Goal: Task Accomplishment & Management: Complete application form

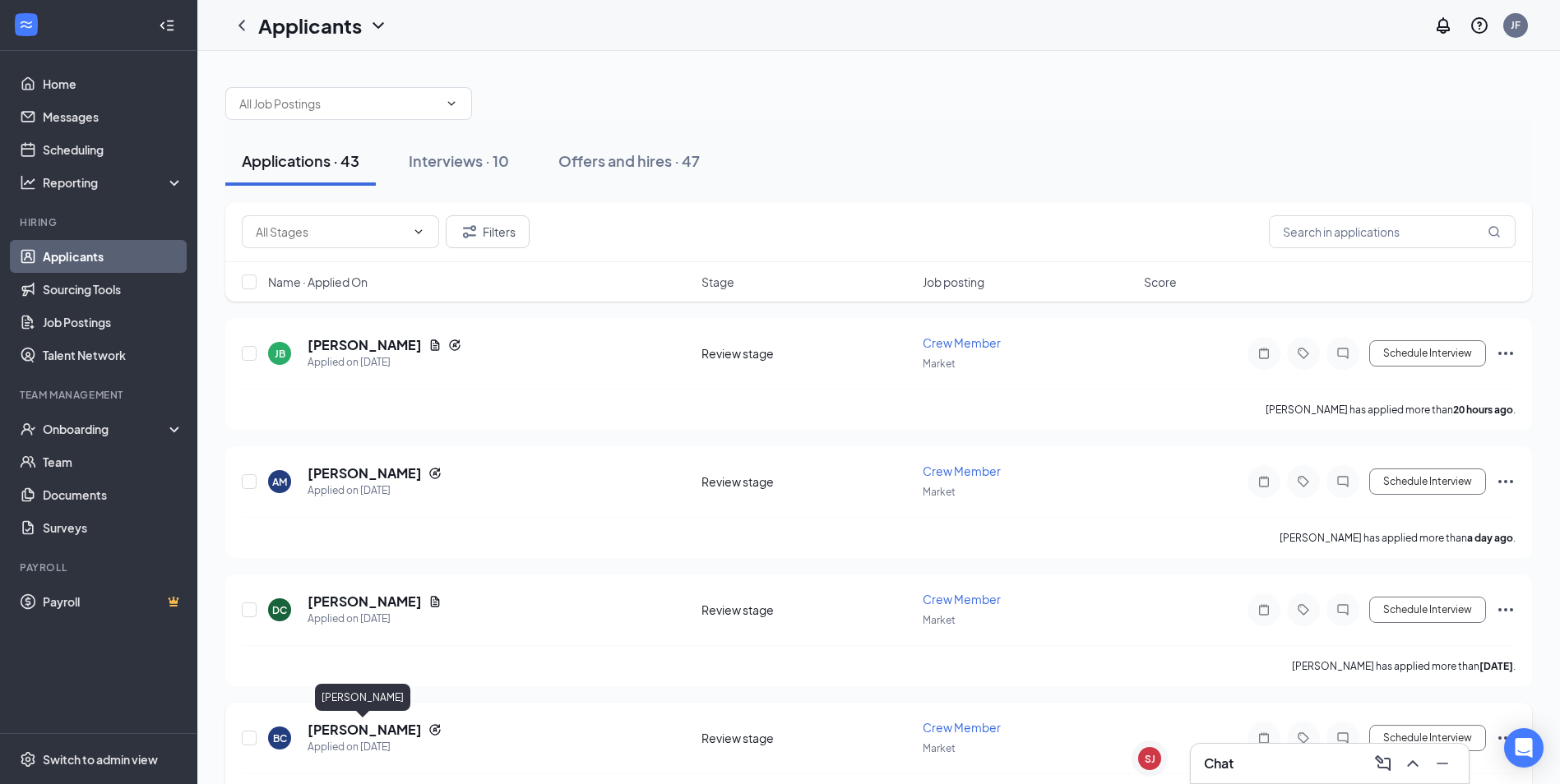
click at [369, 730] on h5 "[PERSON_NAME]" at bounding box center [364, 730] width 115 height 18
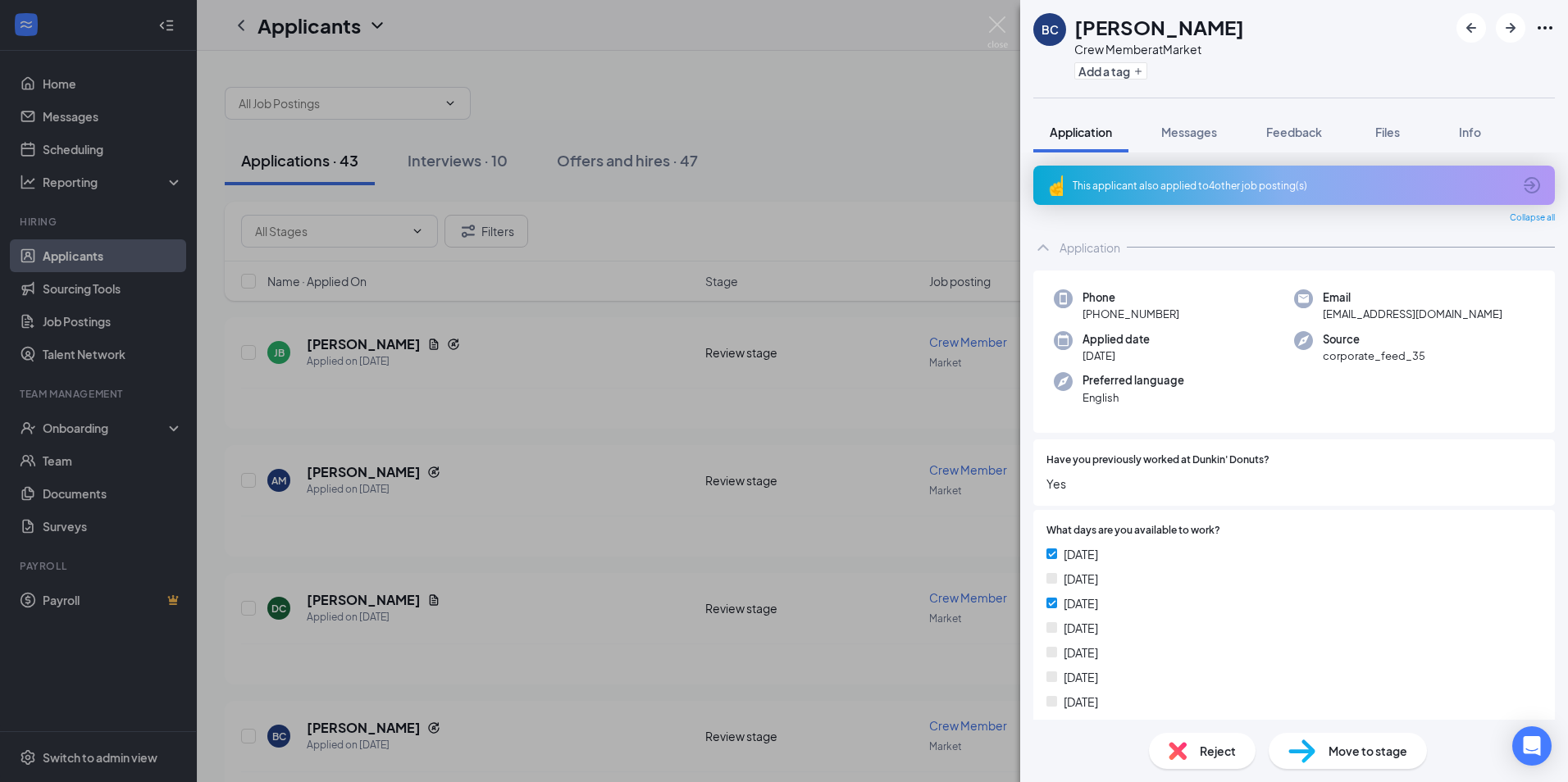
click at [1332, 747] on span "Move to stage" at bounding box center [1367, 751] width 79 height 18
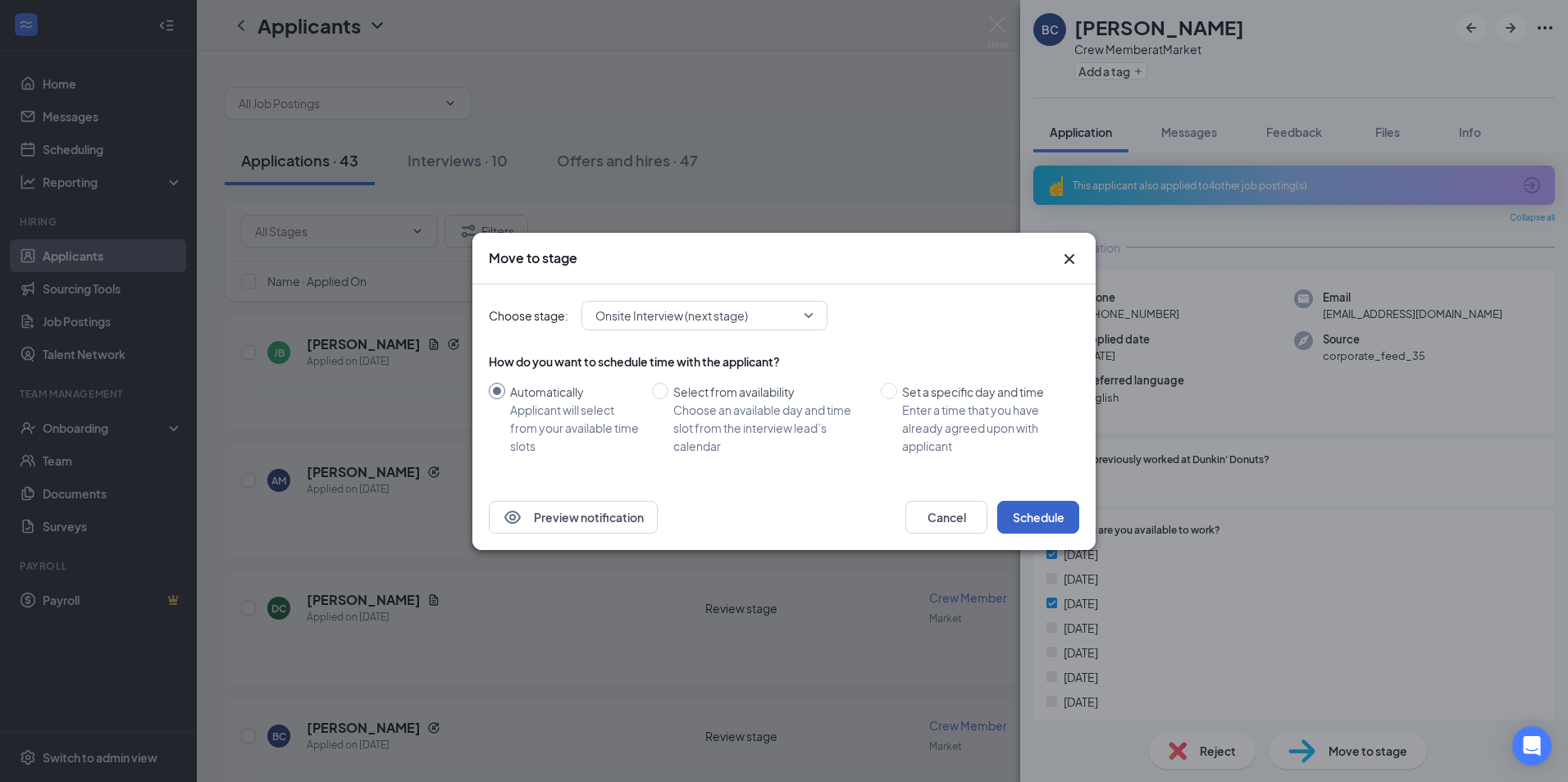
click at [1029, 518] on button "Schedule" at bounding box center [1038, 517] width 82 height 33
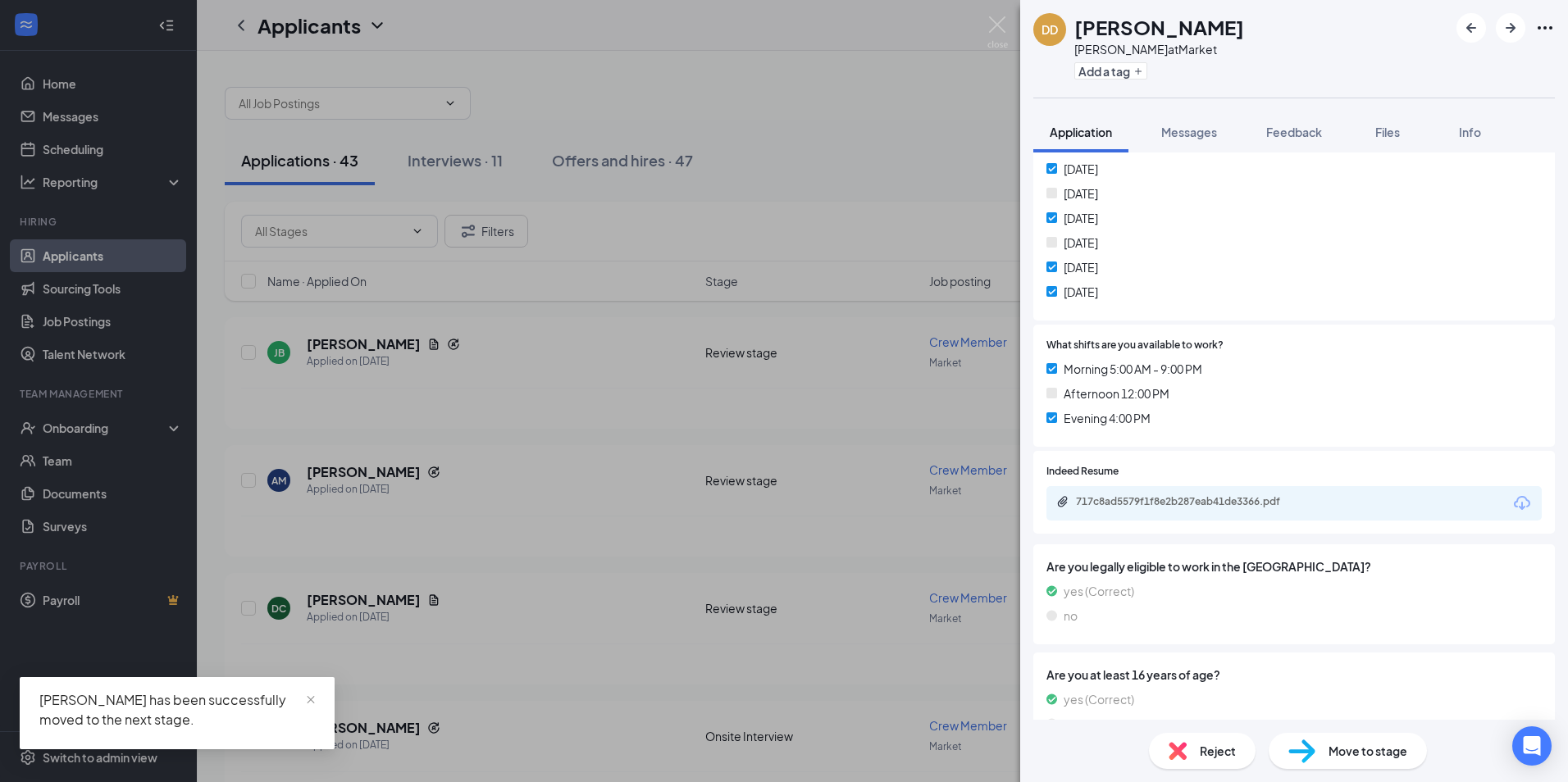
scroll to position [447, 0]
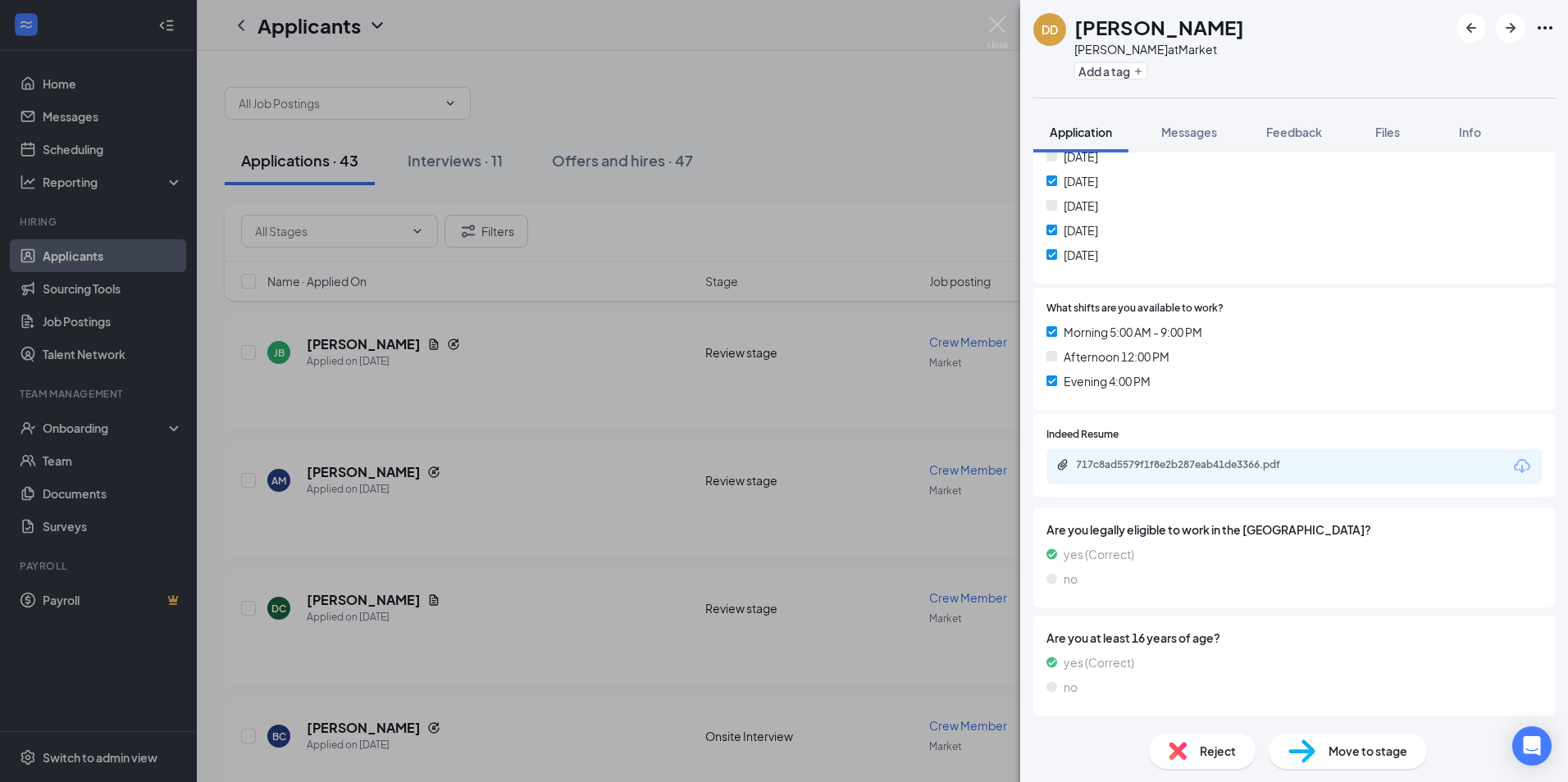
click at [1338, 740] on div "Move to stage" at bounding box center [1348, 751] width 158 height 36
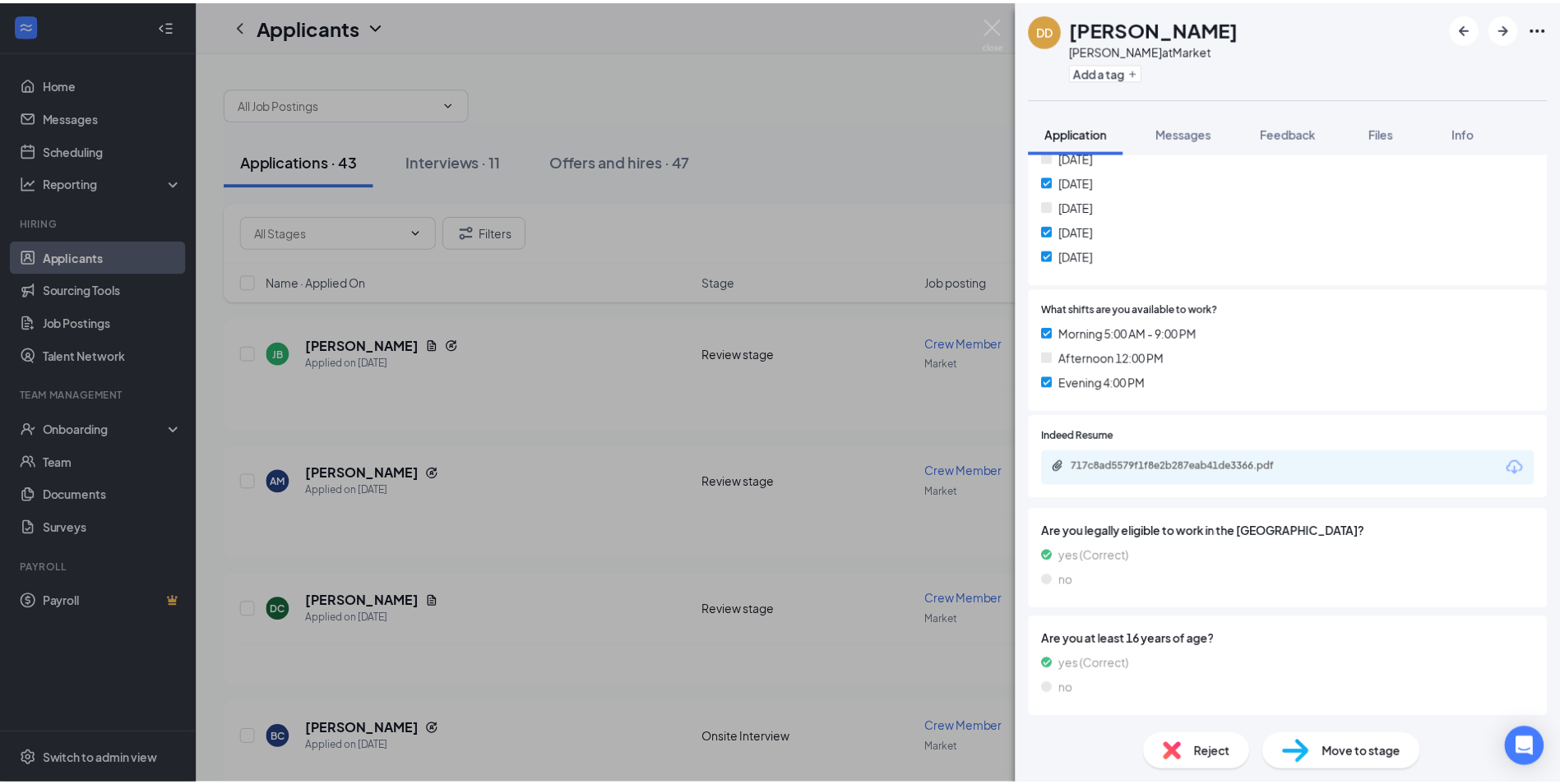
scroll to position [441, 0]
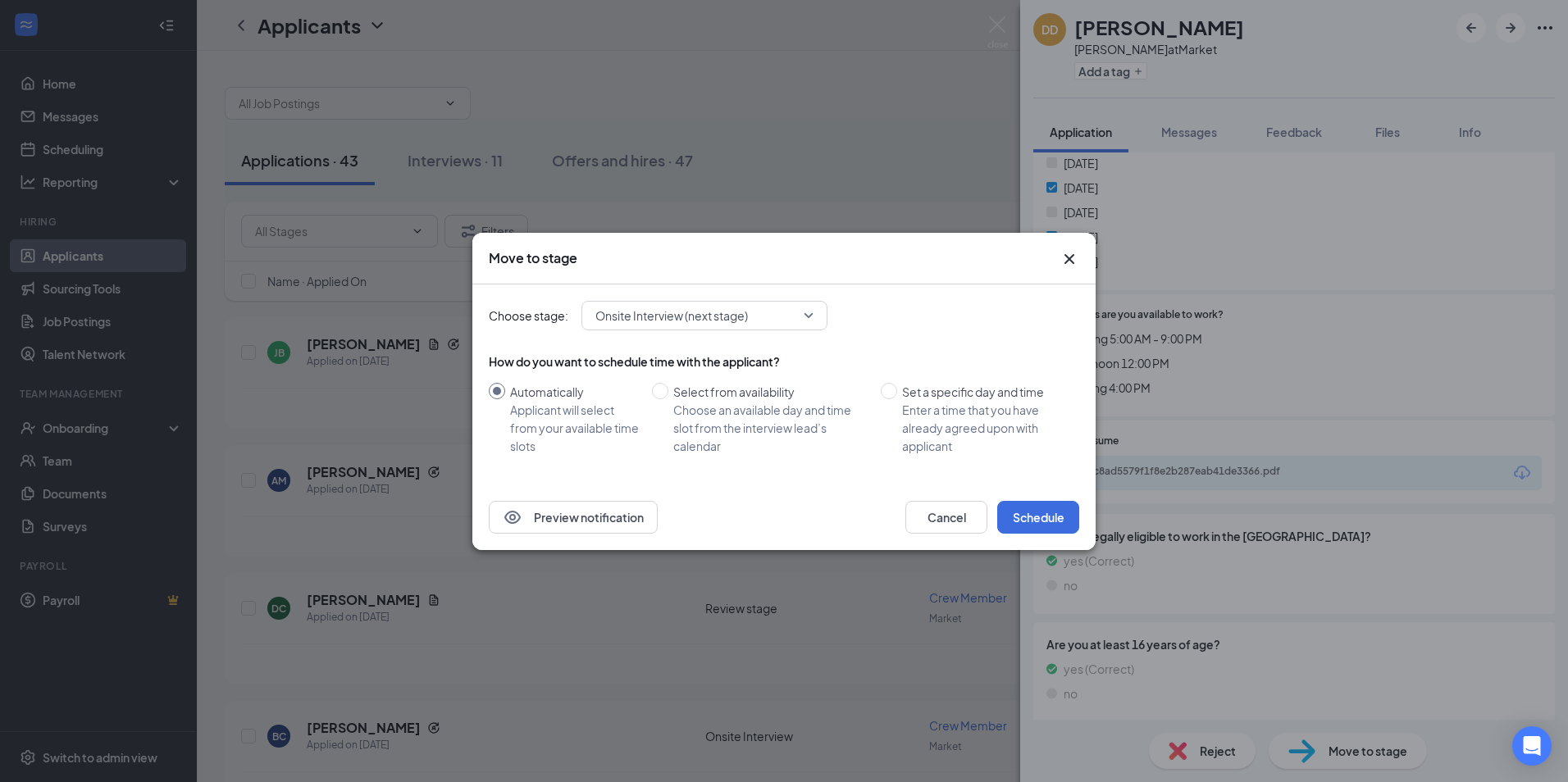
click at [1070, 262] on icon "Cross" at bounding box center [1069, 259] width 20 height 20
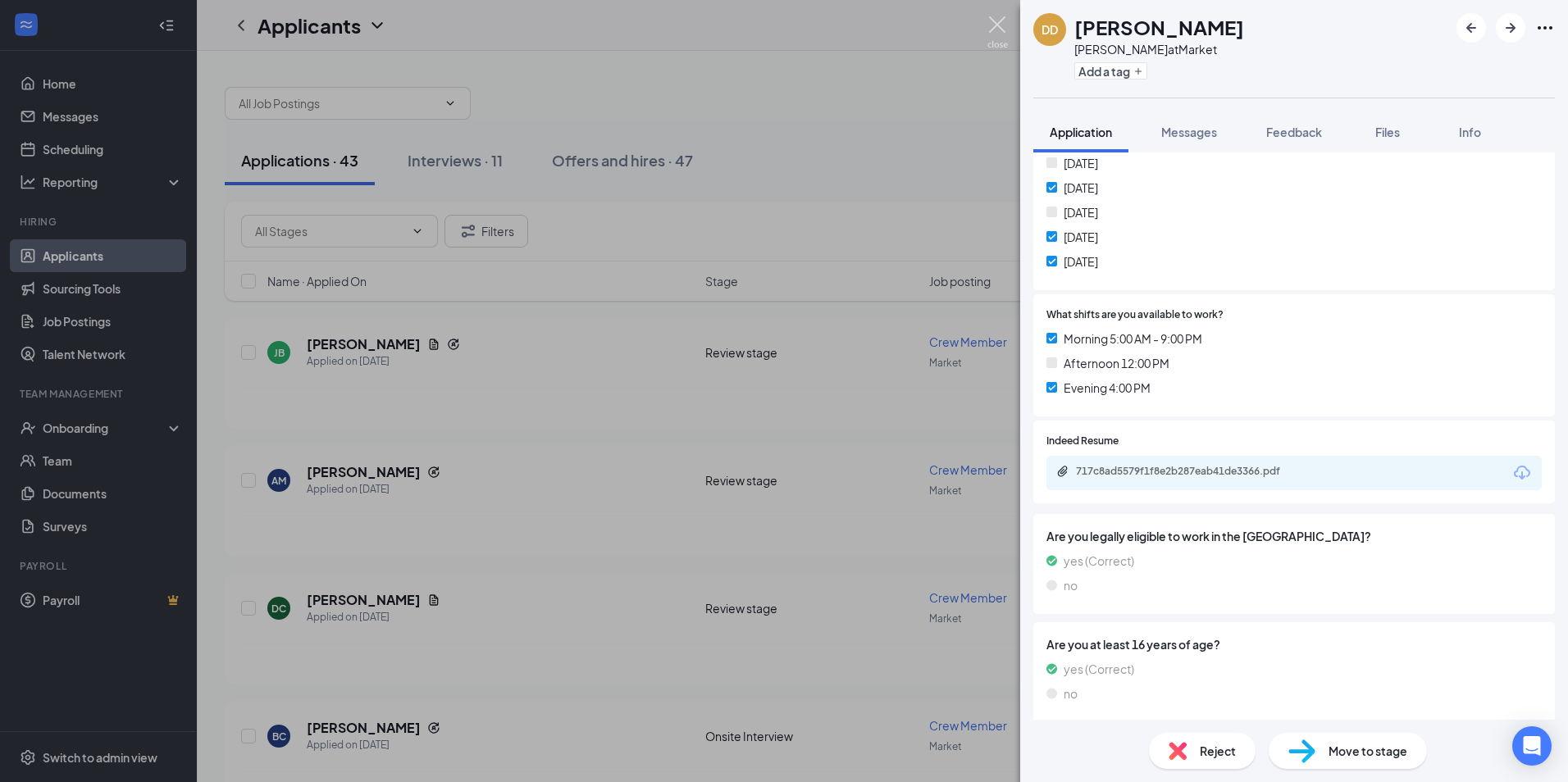
click at [996, 25] on img at bounding box center [997, 32] width 21 height 32
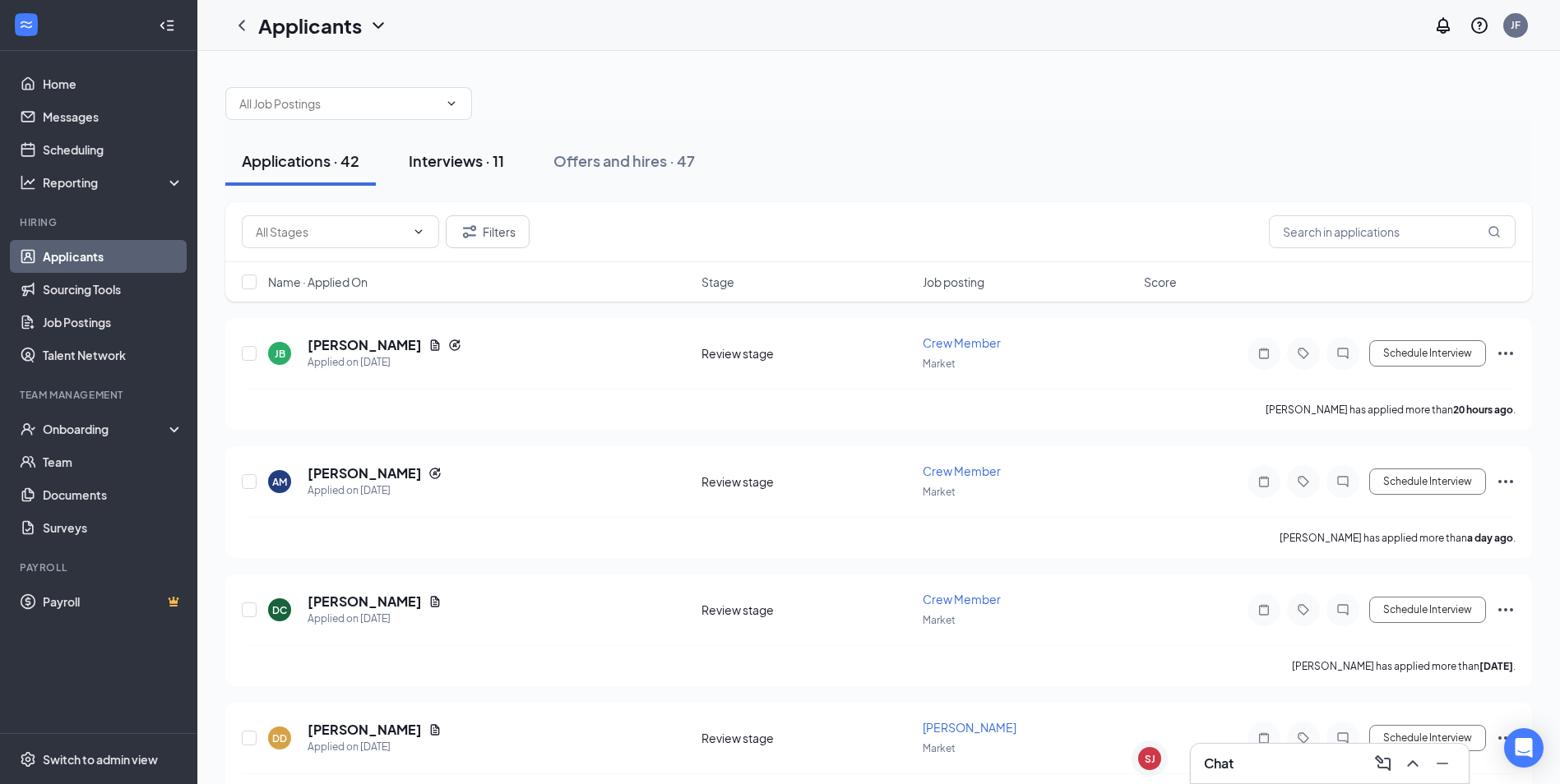
click at [470, 157] on div "Interviews · 11" at bounding box center [457, 160] width 96 height 21
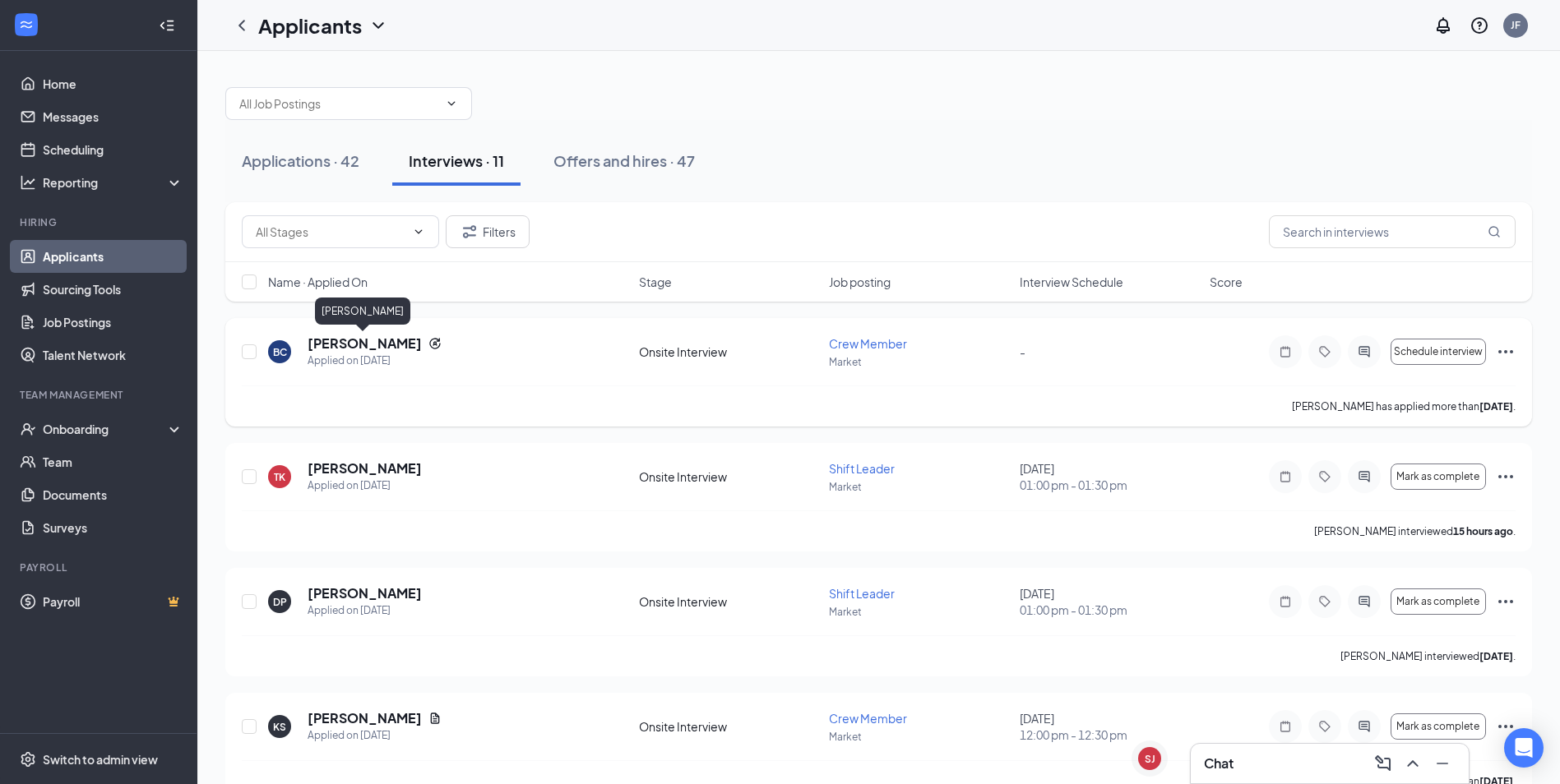
click at [355, 340] on h5 "[PERSON_NAME]" at bounding box center [364, 344] width 115 height 18
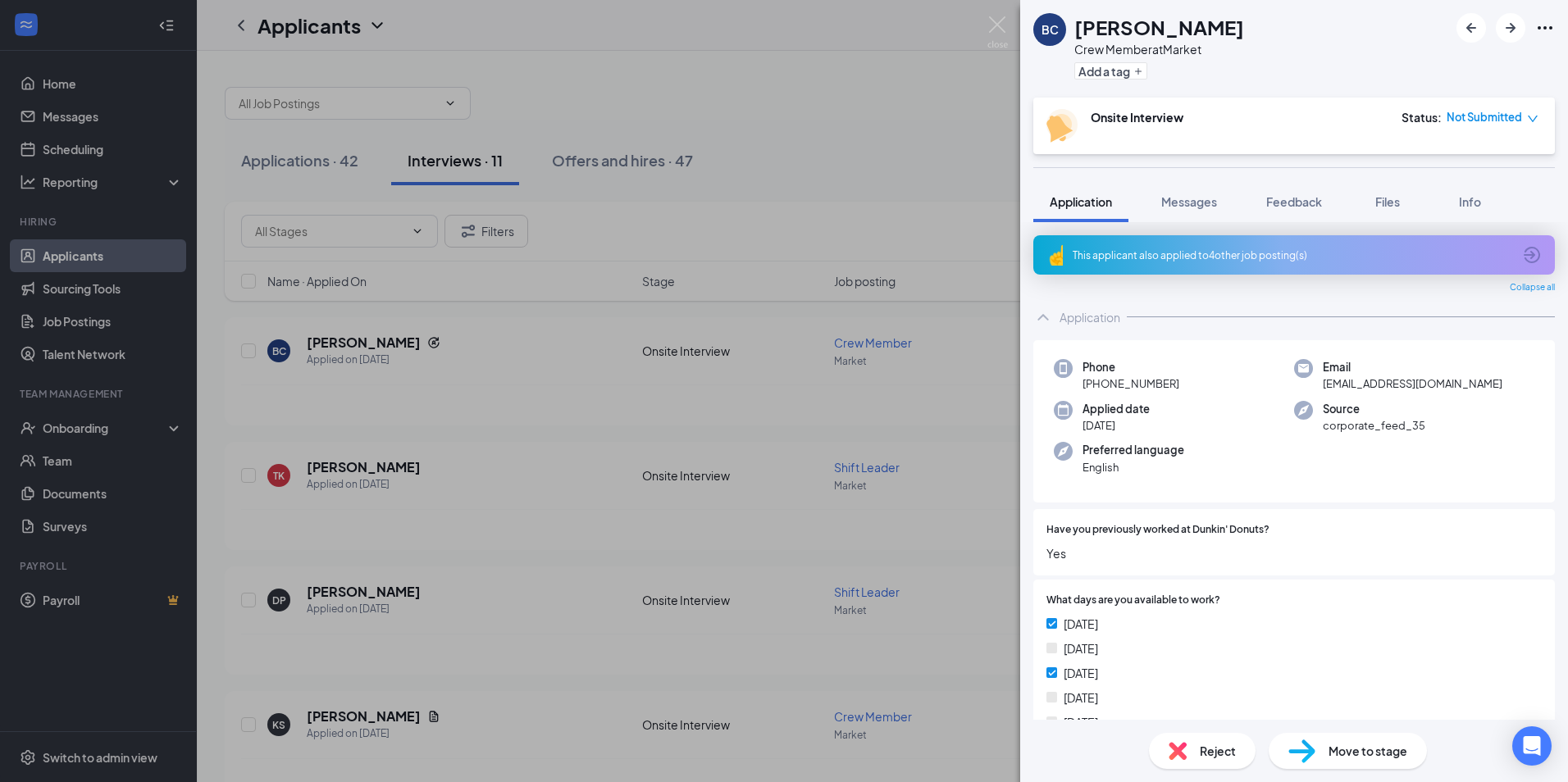
click at [1307, 744] on img at bounding box center [1302, 751] width 27 height 24
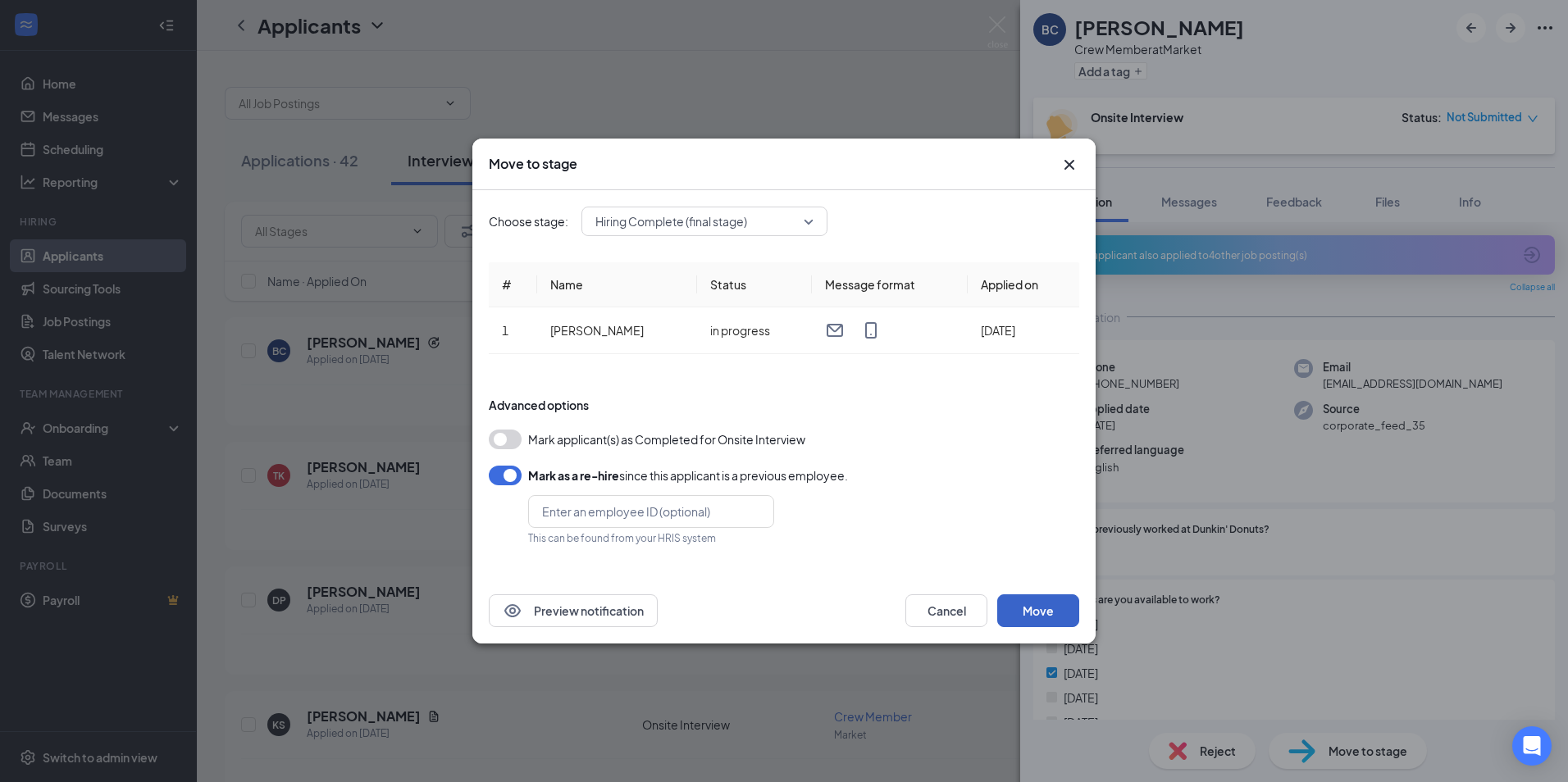
click at [1021, 605] on button "Move" at bounding box center [1038, 611] width 82 height 33
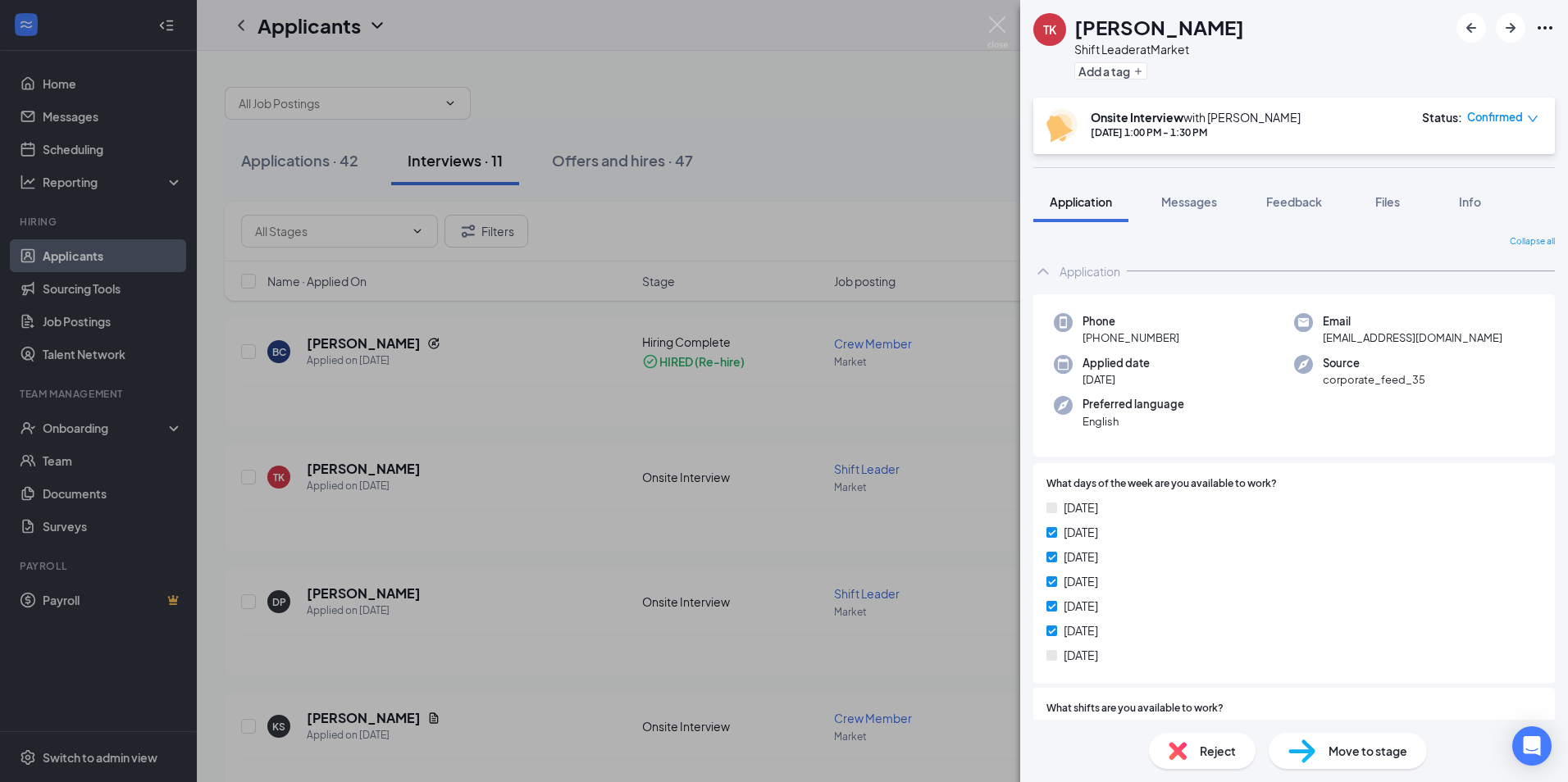
click at [98, 421] on div "TK [PERSON_NAME] Shift Leader at Market Add a tag Onsite Interview with [PERSON…" at bounding box center [784, 391] width 1568 height 782
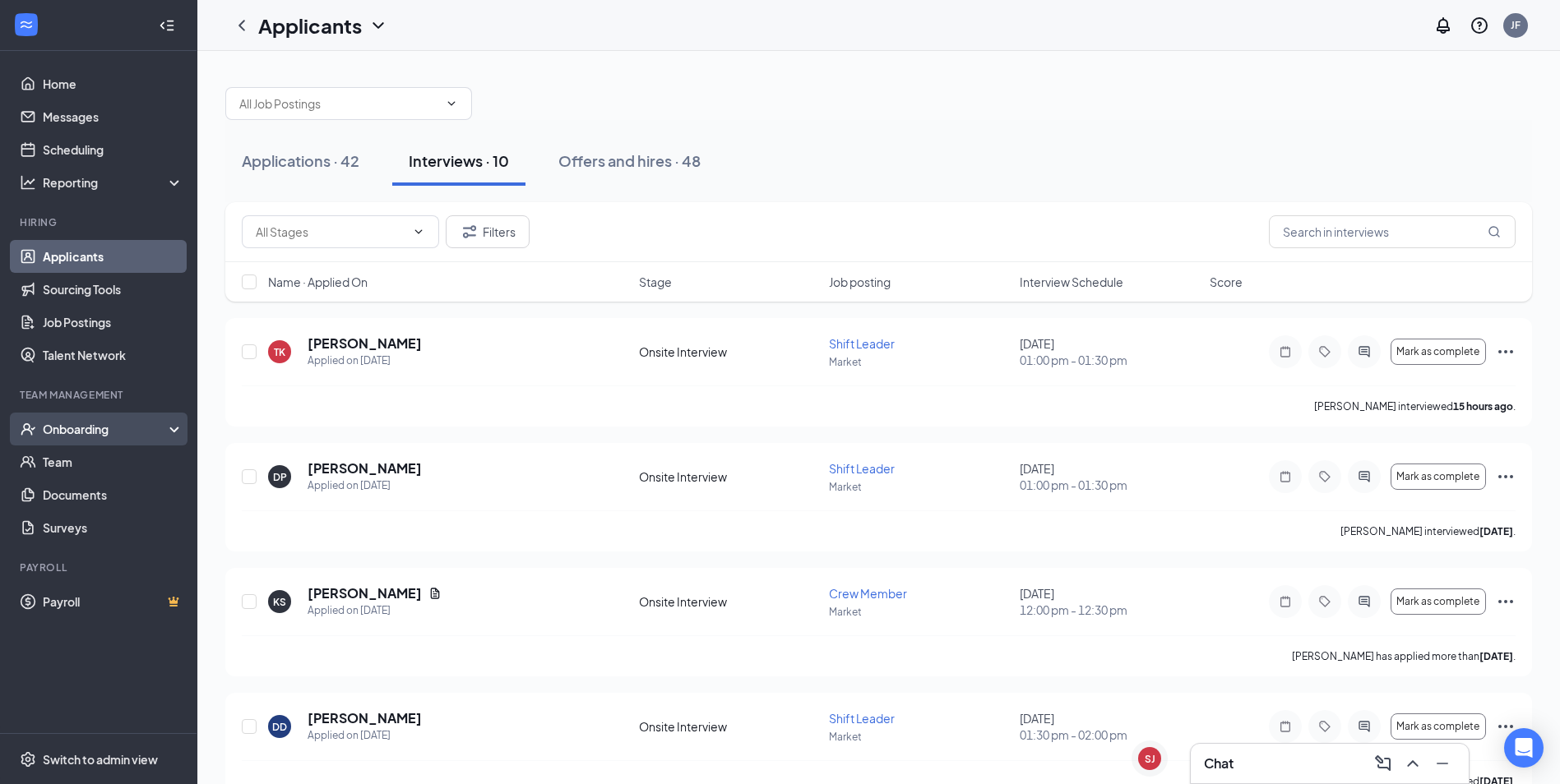
click at [110, 433] on div "Onboarding" at bounding box center [106, 430] width 127 height 16
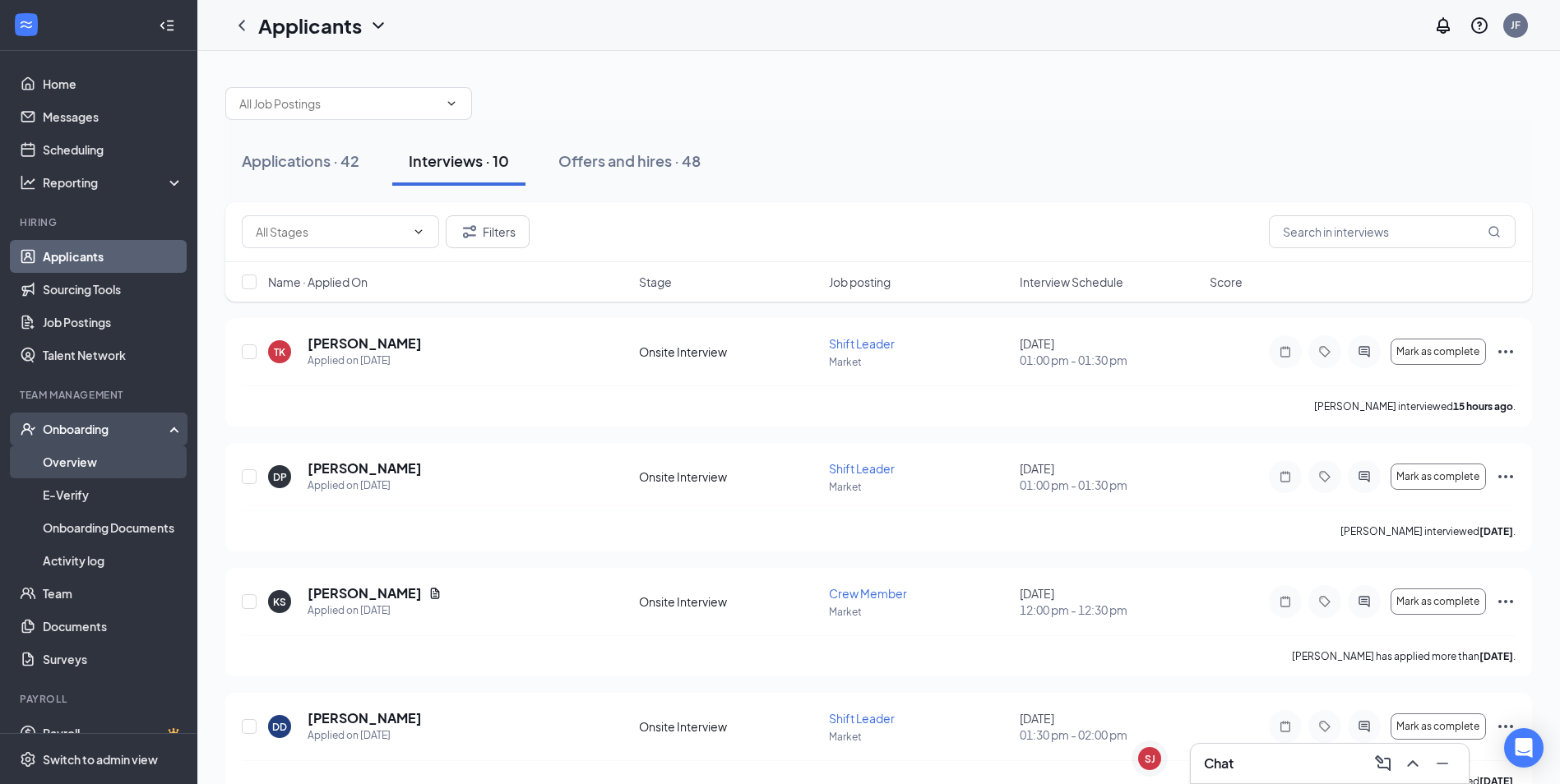
click at [110, 462] on link "Overview" at bounding box center [113, 462] width 141 height 33
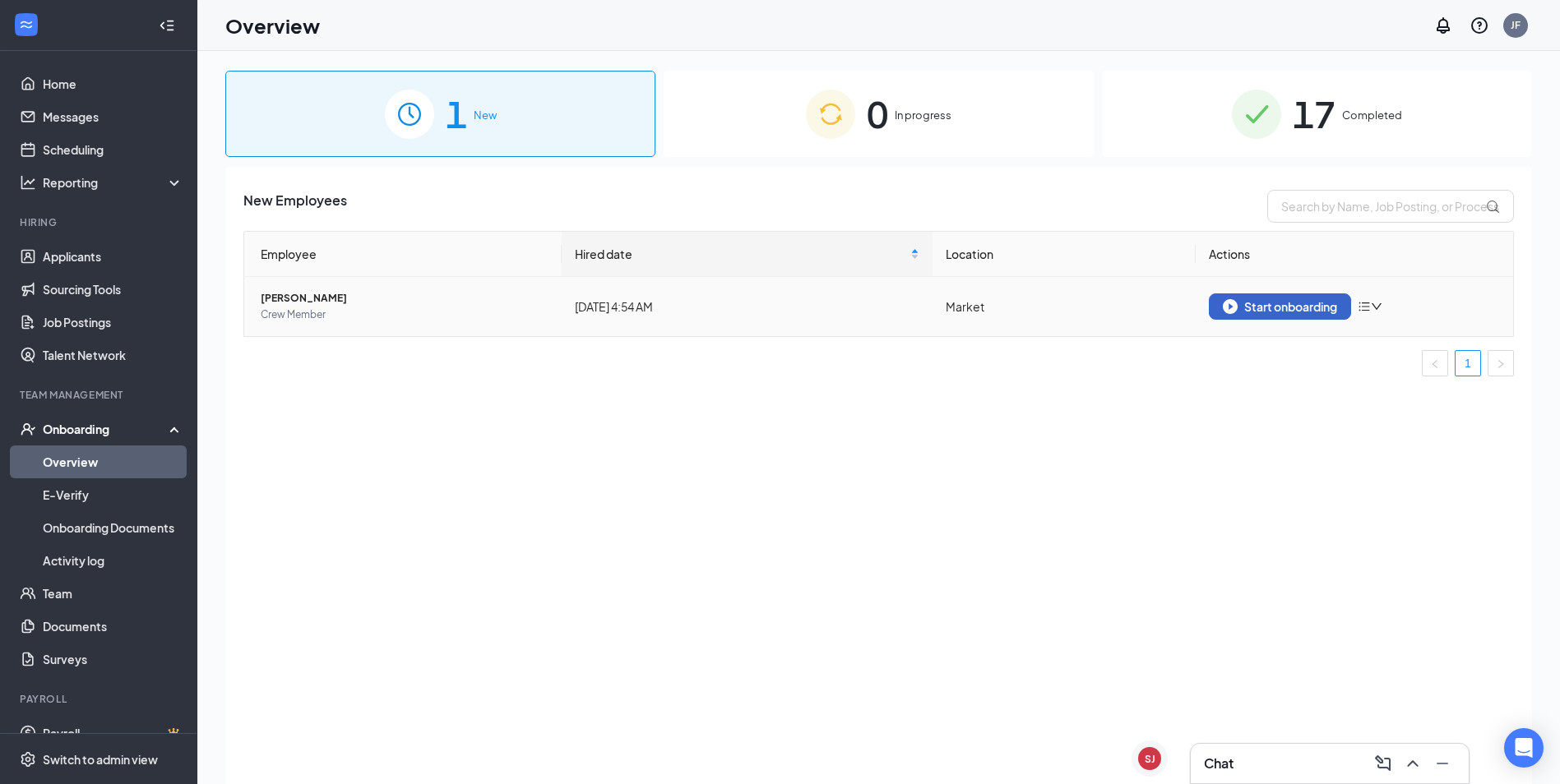
click at [1267, 312] on div "Start onboarding" at bounding box center [1280, 307] width 115 height 15
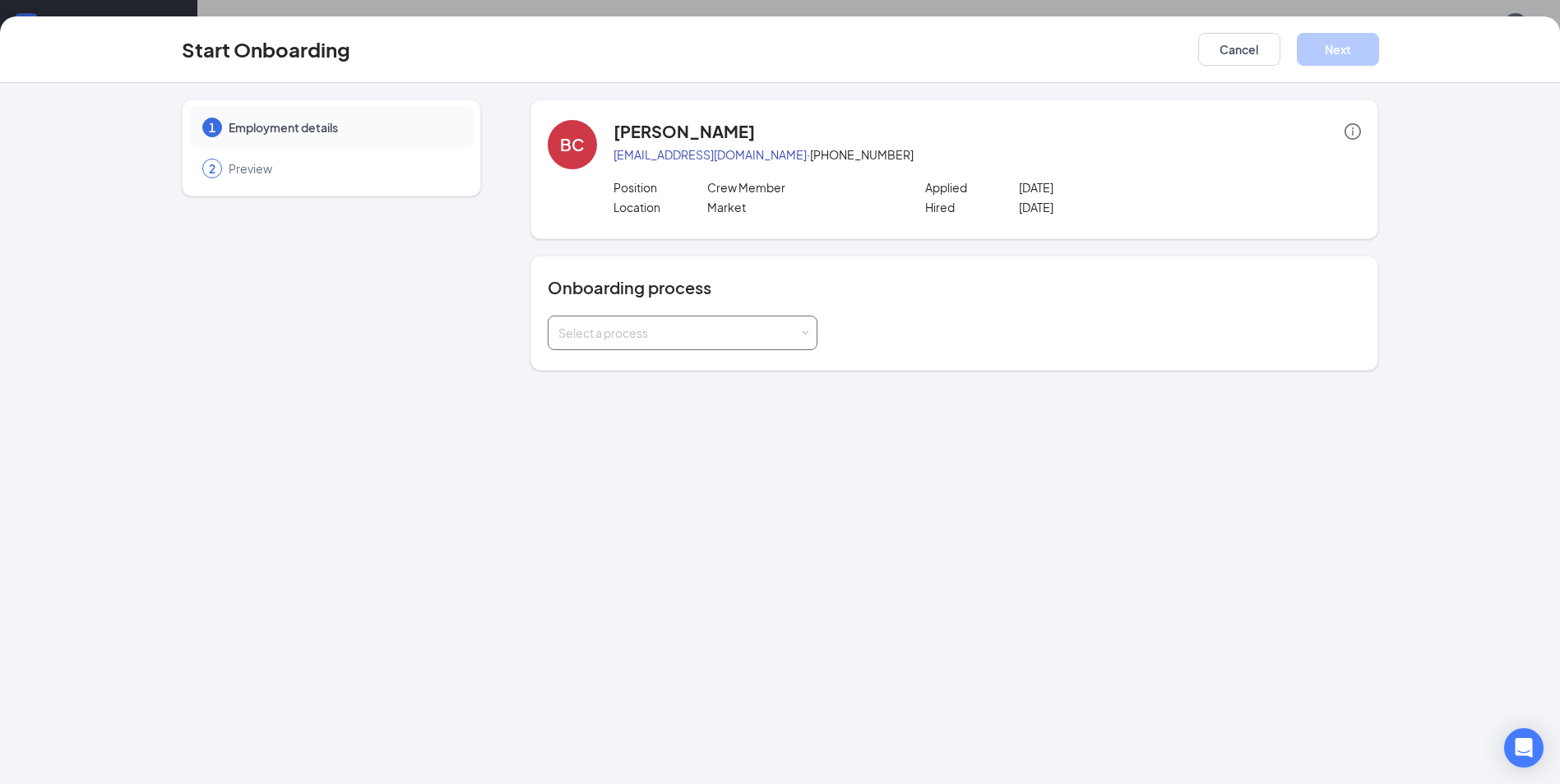
click at [672, 344] on div "Select a process" at bounding box center [682, 333] width 248 height 33
click at [646, 372] on span "General Onboarding Process" at bounding box center [632, 368] width 157 height 15
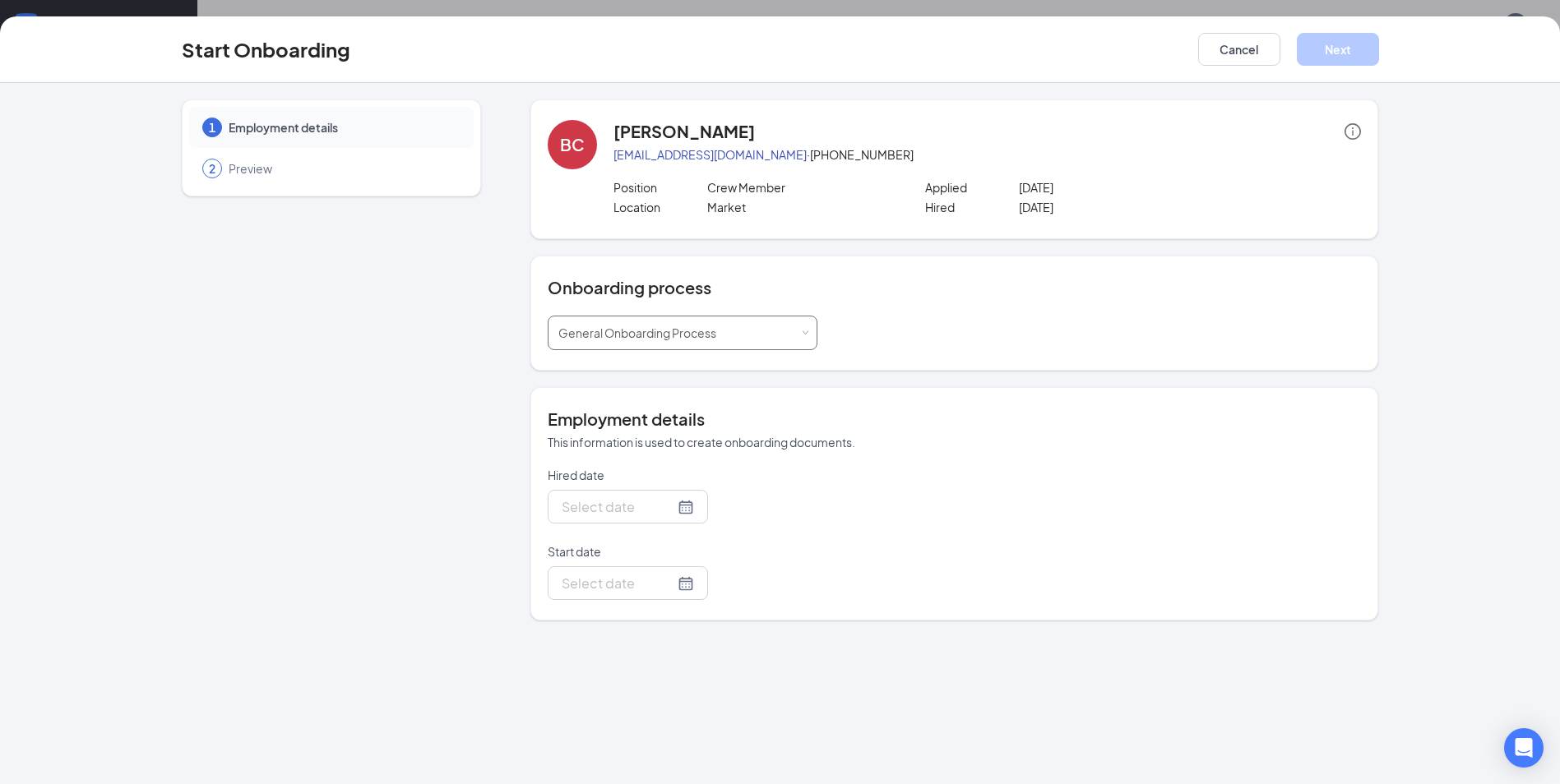
type input "[DATE]"
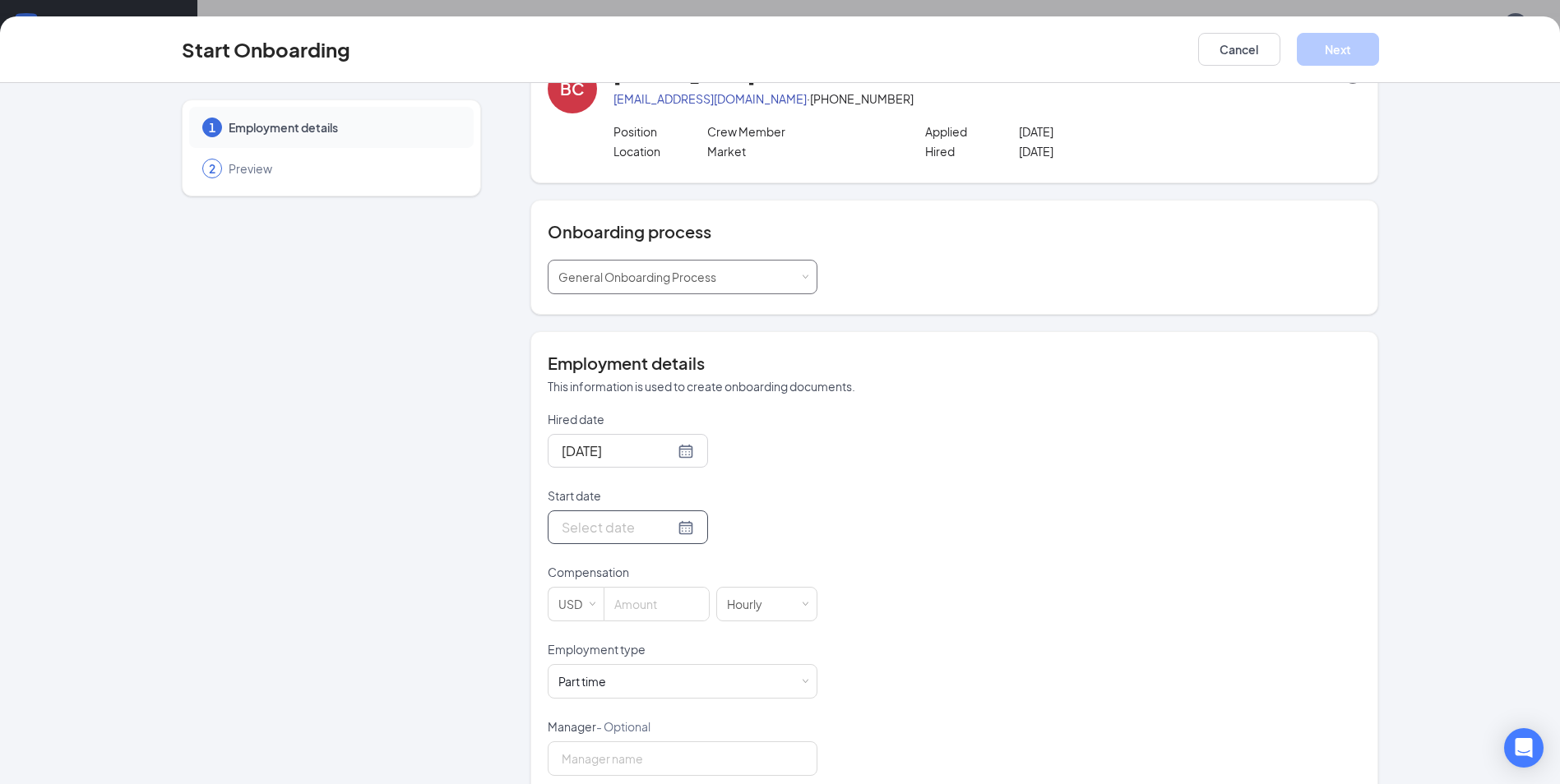
scroll to position [85, 0]
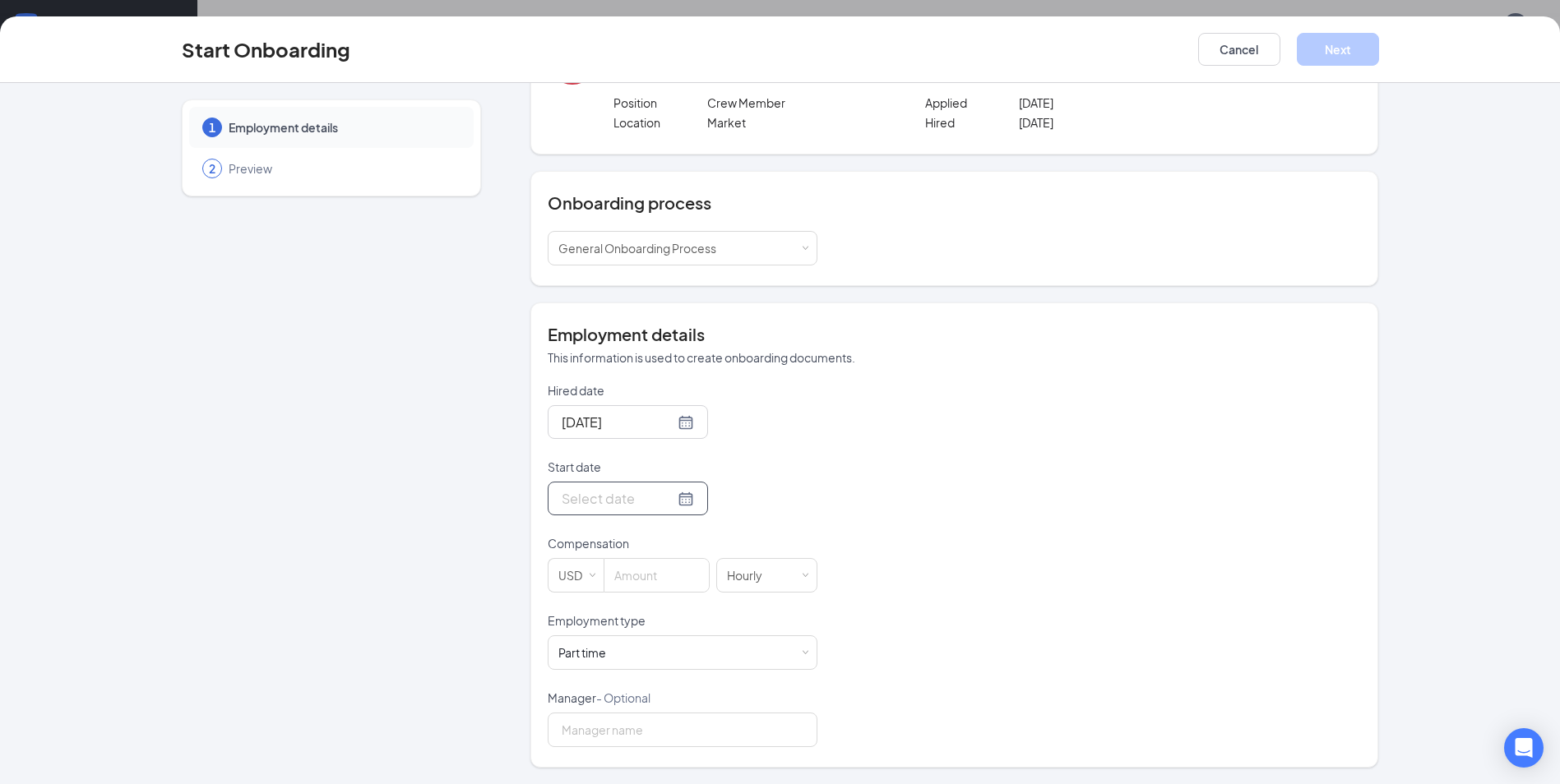
click at [623, 499] on input "Start date" at bounding box center [618, 498] width 113 height 21
type input "[DATE]"
click at [652, 701] on div "27" at bounding box center [661, 695] width 20 height 20
click at [667, 582] on input at bounding box center [656, 575] width 105 height 33
type input "13"
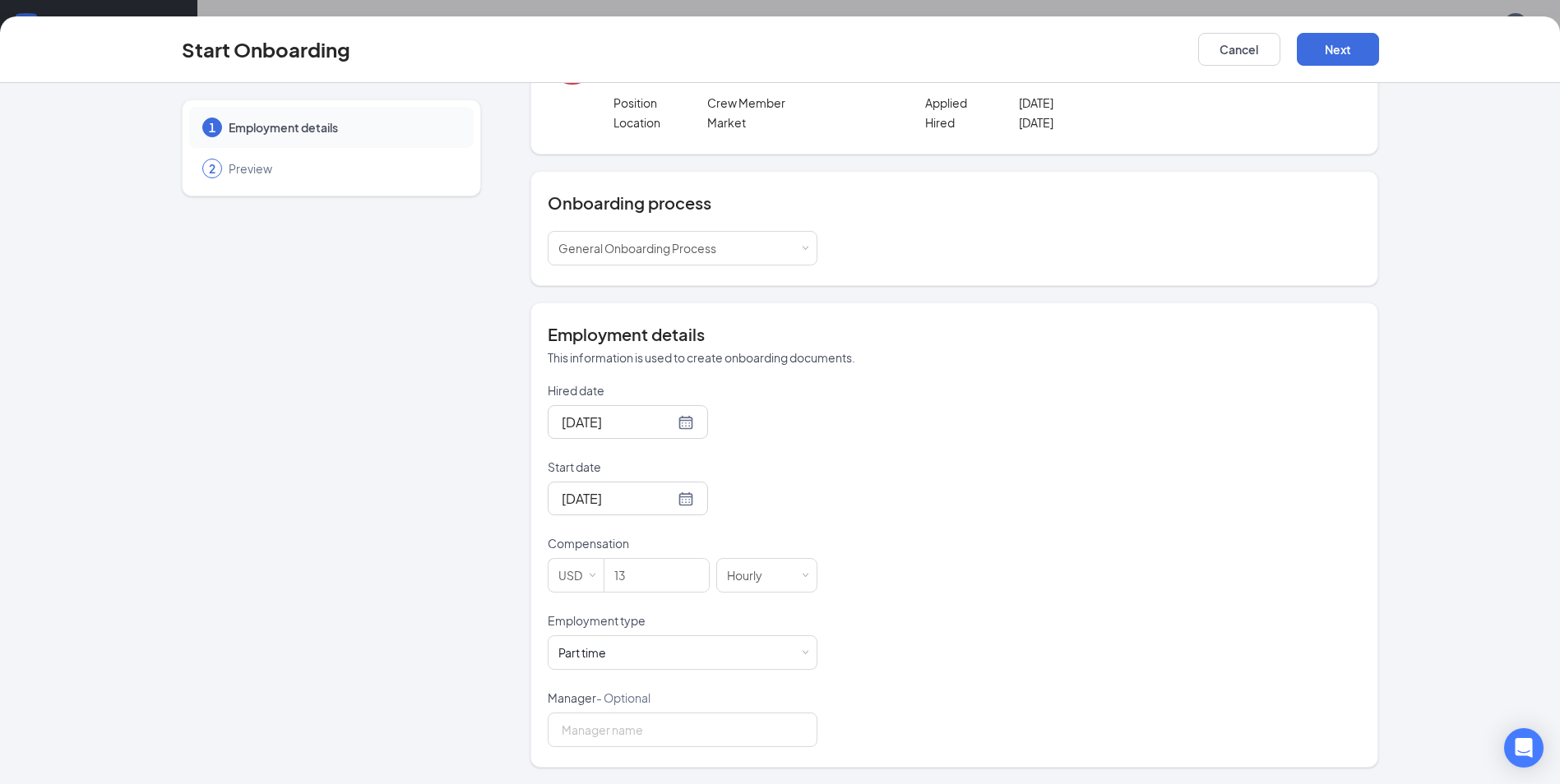
click at [254, 519] on div "1 Employment details 2 Preview" at bounding box center [331, 391] width 299 height 753
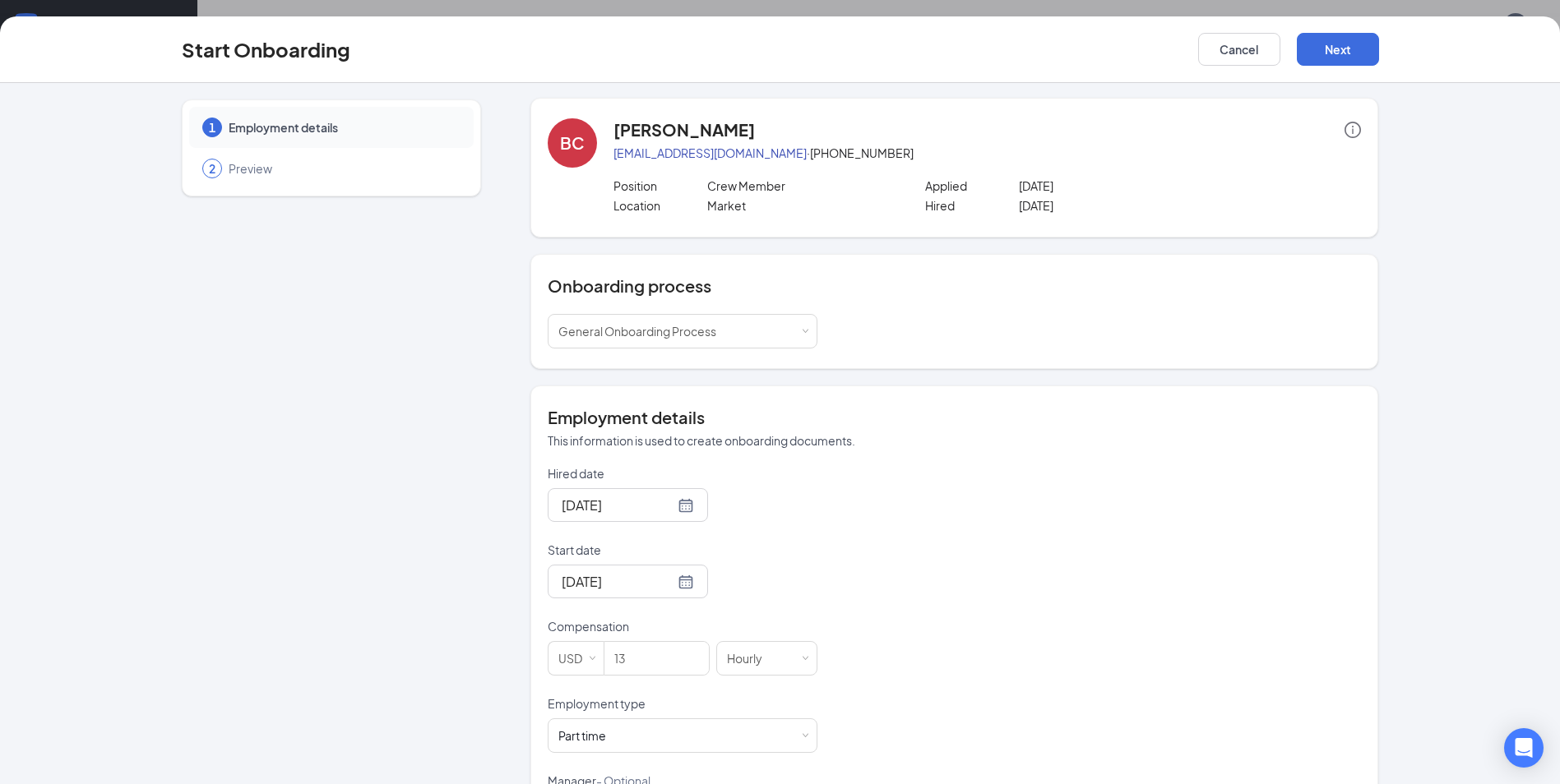
scroll to position [0, 0]
click at [1337, 57] on button "Next" at bounding box center [1338, 49] width 82 height 33
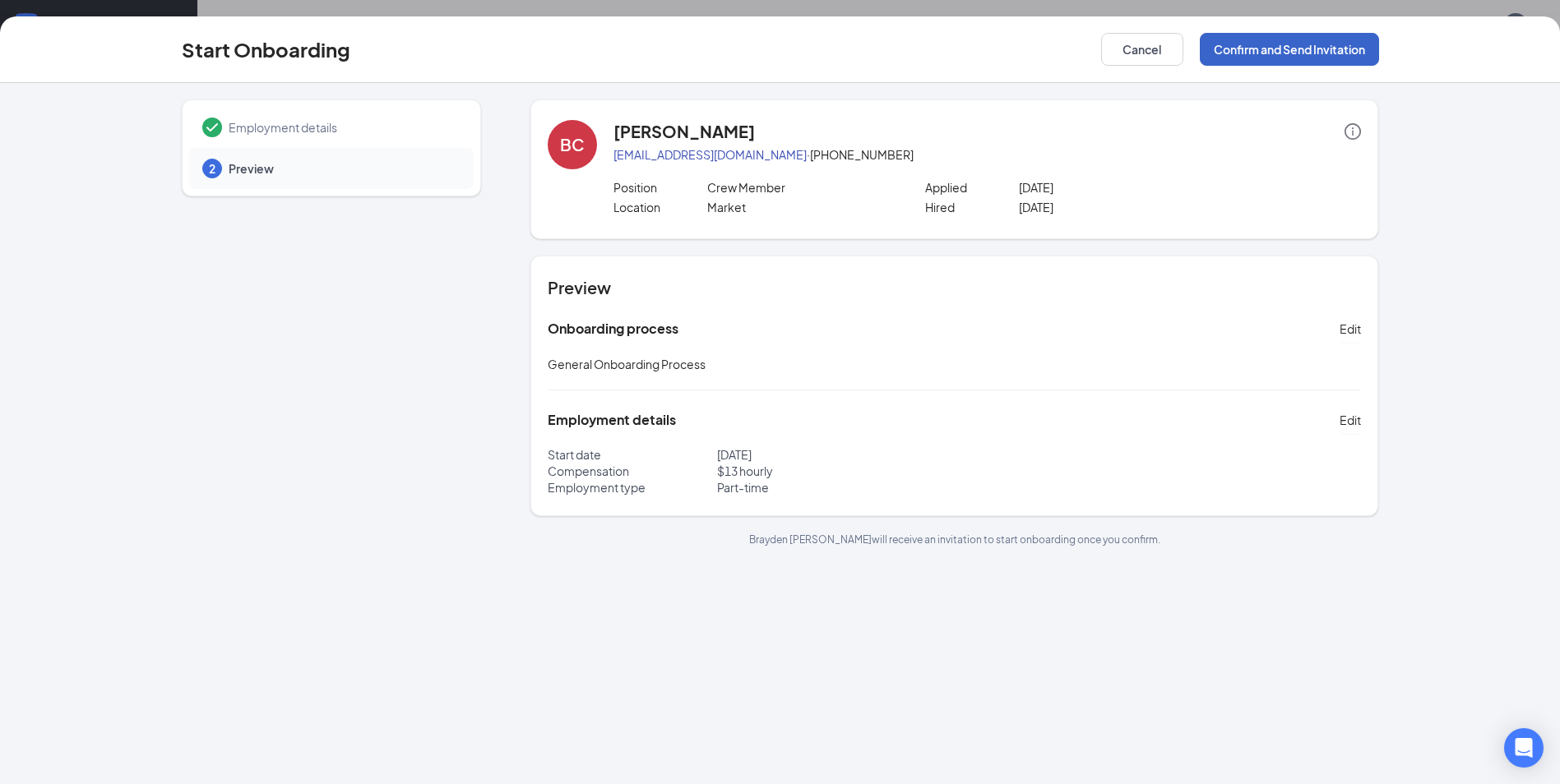
click at [1252, 56] on button "Confirm and Send Invitation" at bounding box center [1289, 49] width 179 height 33
